Goal: Browse casually

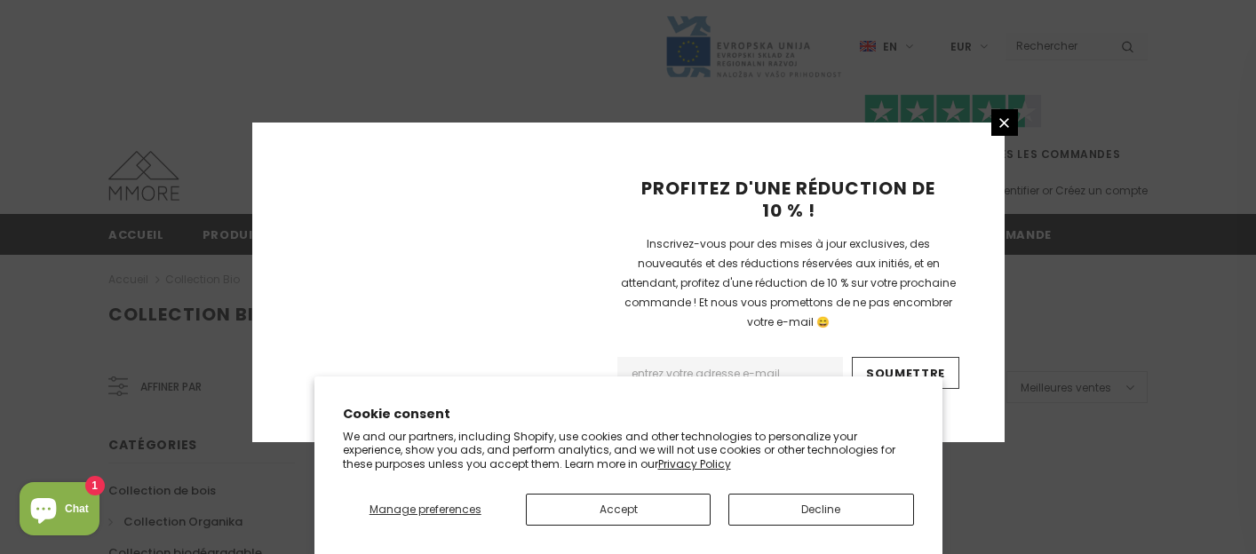
scroll to position [1310, 0]
